Goal: Task Accomplishment & Management: Manage account settings

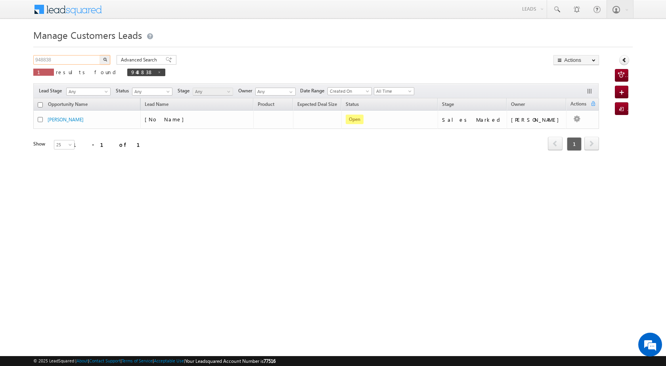
drag, startPoint x: 81, startPoint y: 59, endPoint x: 31, endPoint y: 53, distance: 50.3
click at [31, 53] on body "Menu [PERSON_NAME] [PERSON_NAME] a2@ks erve." at bounding box center [333, 112] width 666 height 225
paste input "901"
type input "948901"
click at [103, 60] on button "button" at bounding box center [105, 60] width 10 height 10
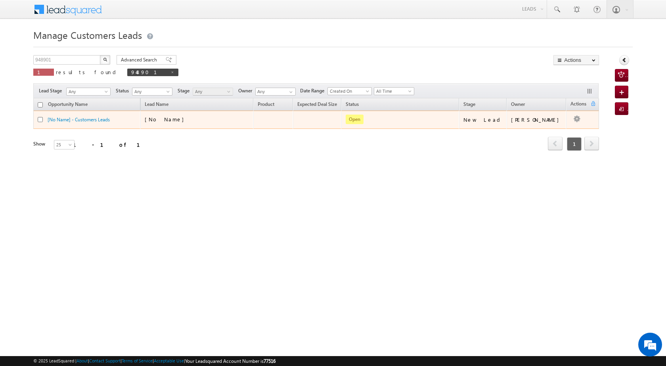
drag, startPoint x: 563, startPoint y: 127, endPoint x: 500, endPoint y: 130, distance: 63.5
click at [0, 0] on link "Edit" at bounding box center [0, 0] width 0 height 0
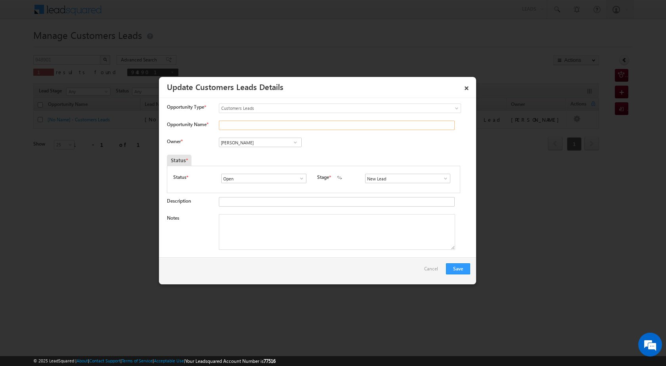
click at [253, 126] on input "Opportunity Name *" at bounding box center [337, 126] width 236 height 10
paste input "[PERSON_NAME] [PERSON_NAME]"
type input "[PERSON_NAME] [PERSON_NAME]"
click at [301, 176] on span at bounding box center [302, 178] width 8 height 6
click at [295, 142] on span at bounding box center [295, 142] width 8 height 6
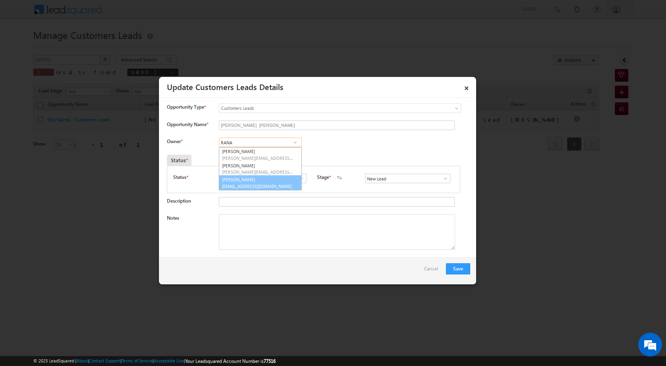
click at [274, 184] on span "[EMAIL_ADDRESS][DOMAIN_NAME]" at bounding box center [257, 186] width 71 height 6
type input "[PERSON_NAME]"
click at [284, 233] on textarea "Notes" at bounding box center [337, 232] width 236 height 36
click at [443, 177] on span at bounding box center [446, 178] width 8 height 6
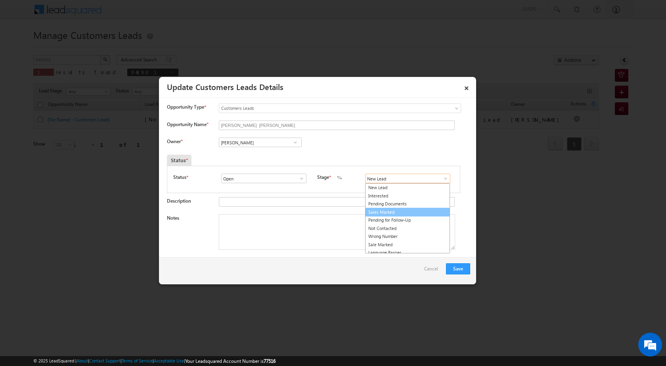
click at [423, 208] on link "Sales Marked" at bounding box center [407, 212] width 85 height 9
type input "Sales Marked"
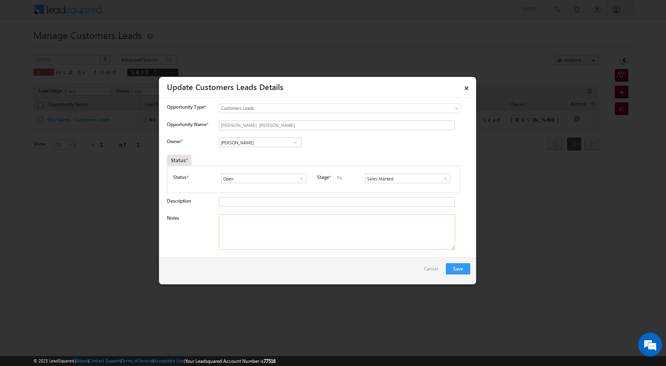
click at [322, 240] on textarea "Notes" at bounding box center [337, 232] width 236 height 36
paste textarea "[PERSON_NAME] [PERSON_NAME]"
paste textarea "CX NEED TOPUP 5 LAC 201102 to [GEOGRAPHIC_DATA] UNIQUE ID 948901 Website [PERSO…"
type textarea "ALL REDY SIATAR CX TOUP NEED [PERSON_NAME] [PERSON_NAME] CX NEED TOPUP 5 LAC 20…"
click at [462, 268] on button "Save" at bounding box center [458, 268] width 24 height 11
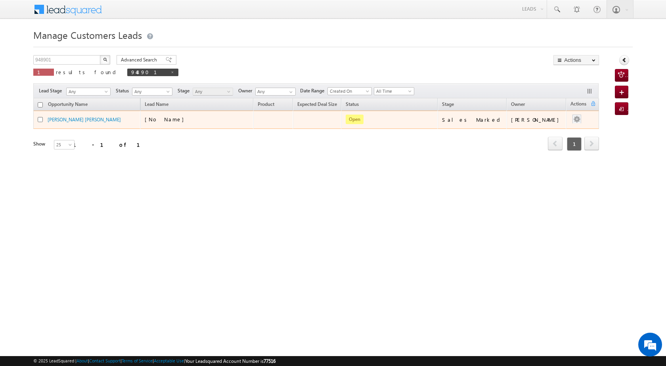
click at [571, 118] on div at bounding box center [577, 120] width 13 height 10
click at [572, 120] on div at bounding box center [577, 120] width 13 height 10
click at [562, 128] on link "Edit" at bounding box center [561, 130] width 40 height 10
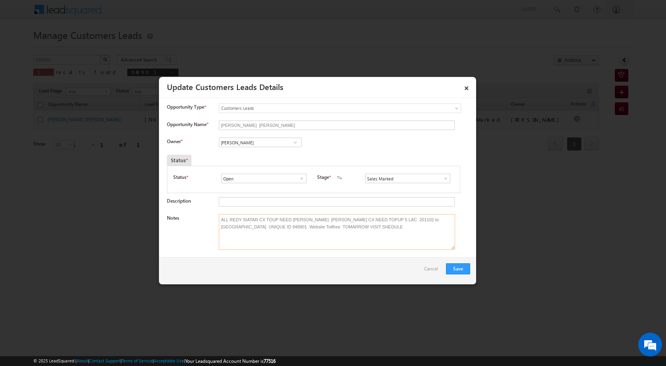
drag, startPoint x: 219, startPoint y: 219, endPoint x: 377, endPoint y: 245, distance: 159.8
click at [377, 245] on textarea "ALL REDY SIATAR CX TOUP NEED [PERSON_NAME] [PERSON_NAME] CX NEED TOPUP 5 LAC 20…" at bounding box center [337, 232] width 236 height 36
click at [460, 266] on button "Save" at bounding box center [458, 268] width 24 height 11
